Goal: Check status: Check status

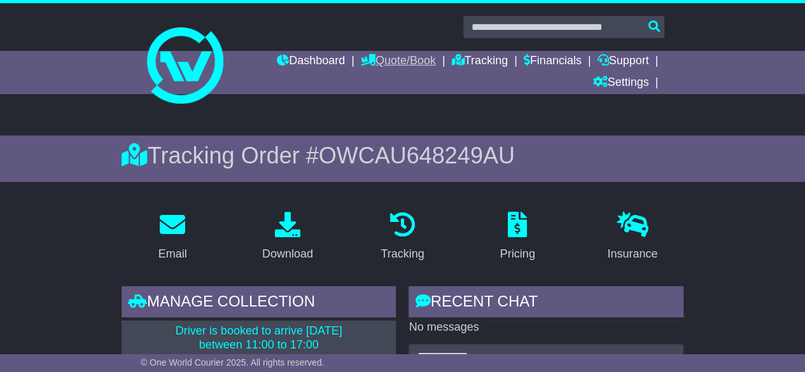
click at [384, 62] on link "Quote/Book" at bounding box center [398, 62] width 75 height 22
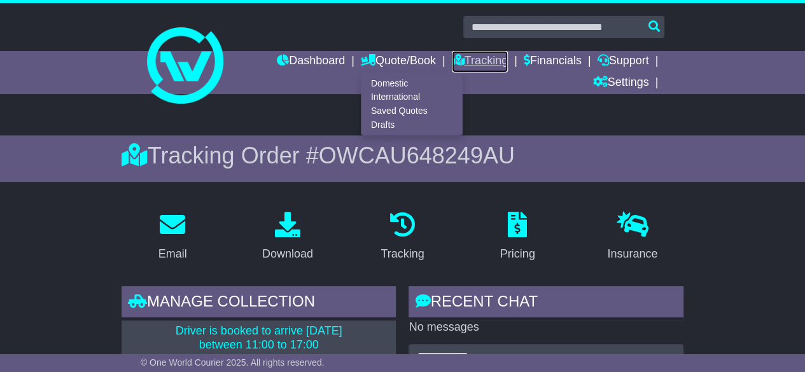
click at [468, 64] on link "Tracking" at bounding box center [480, 62] width 56 height 22
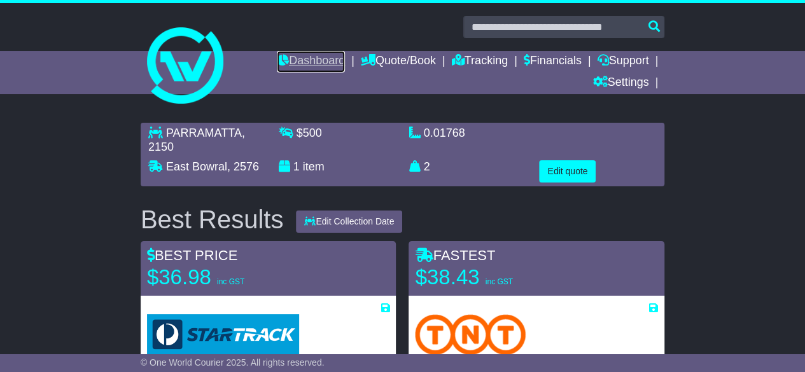
click at [304, 63] on link "Dashboard" at bounding box center [311, 62] width 68 height 22
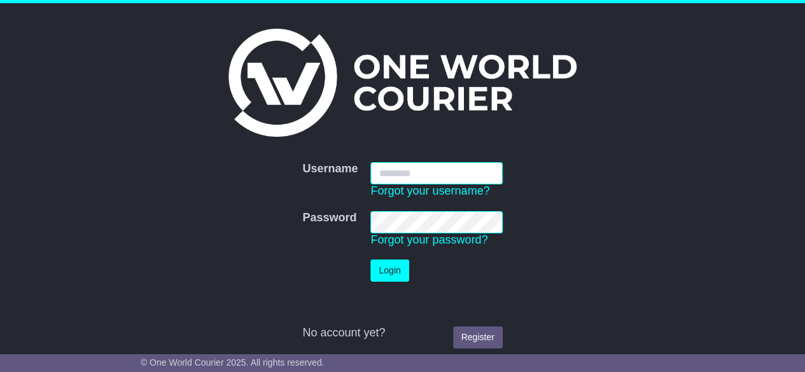
click at [407, 166] on input "Username" at bounding box center [436, 173] width 132 height 22
type input "*********"
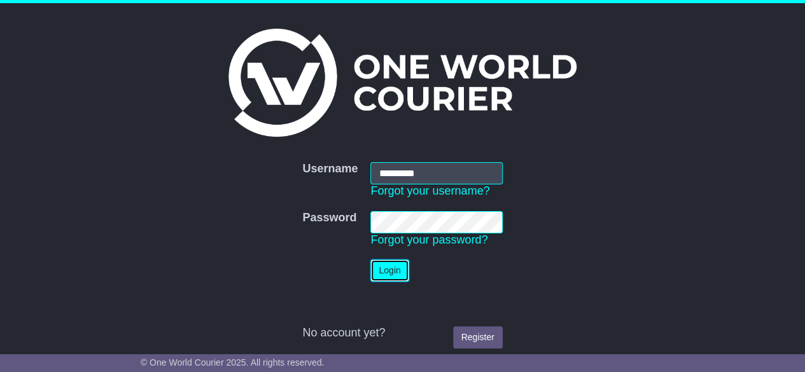
click at [400, 272] on button "Login" at bounding box center [389, 271] width 38 height 22
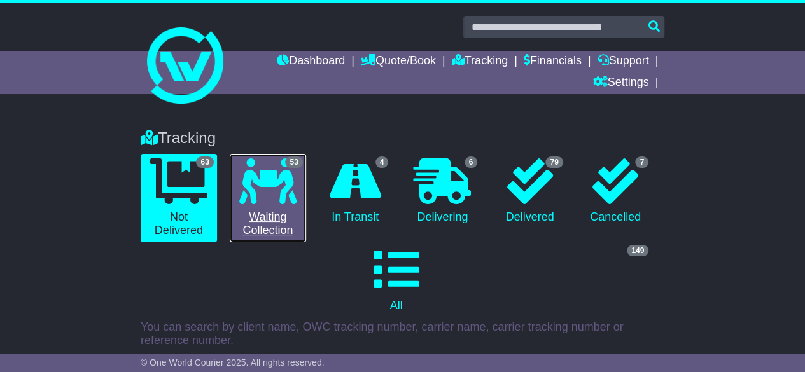
click at [288, 187] on icon at bounding box center [267, 181] width 57 height 46
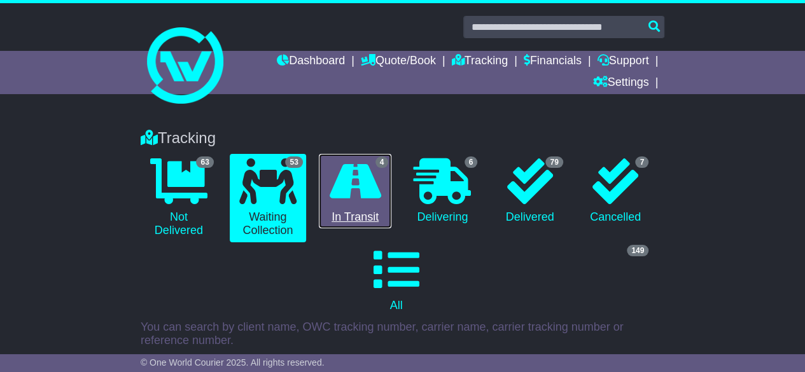
click at [369, 174] on icon at bounding box center [356, 181] width 52 height 46
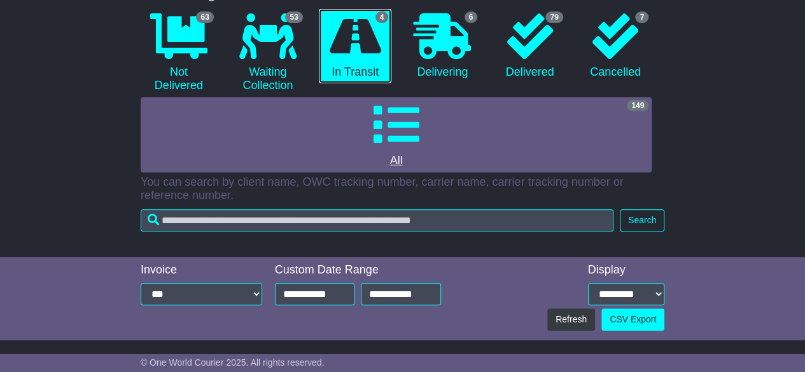
scroll to position [144, 0]
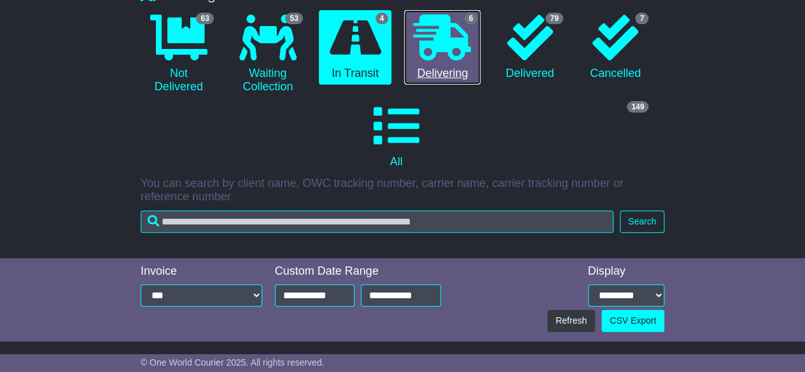
click at [466, 45] on icon at bounding box center [442, 38] width 57 height 46
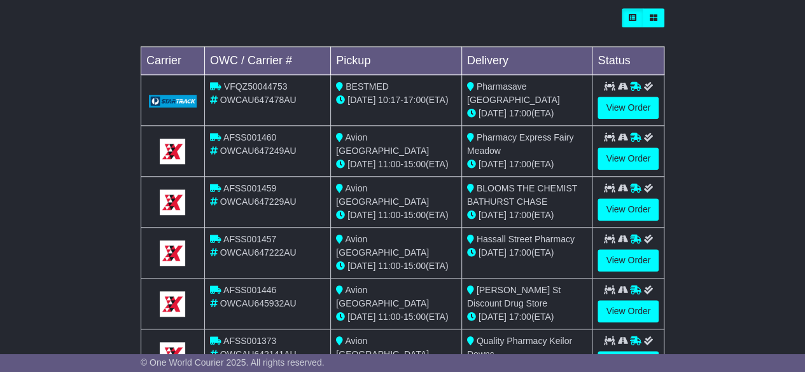
scroll to position [525, 0]
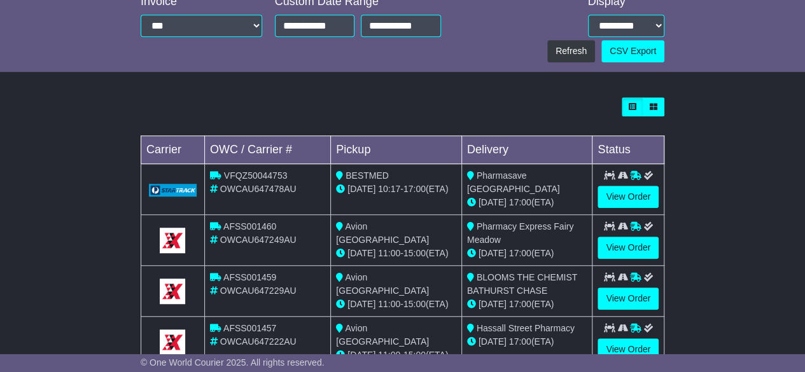
scroll to position [525, 0]
